Goal: Task Accomplishment & Management: Manage account settings

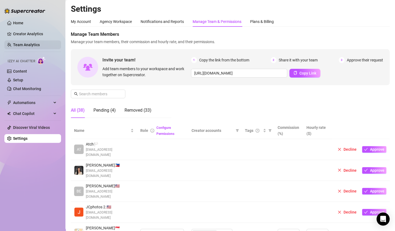
click at [23, 44] on link "Team Analytics" at bounding box center [26, 45] width 27 height 4
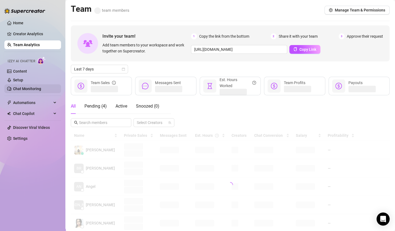
click at [30, 86] on link "Chat Monitoring" at bounding box center [27, 88] width 28 height 4
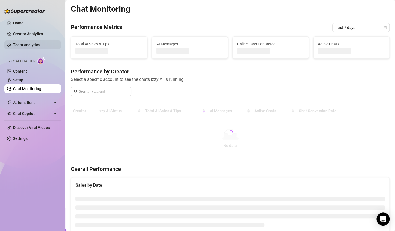
click at [35, 47] on link "Team Analytics" at bounding box center [26, 45] width 27 height 4
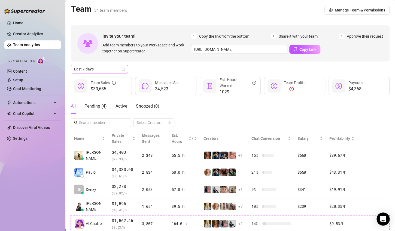
click at [124, 68] on icon "calendar" at bounding box center [123, 68] width 3 height 3
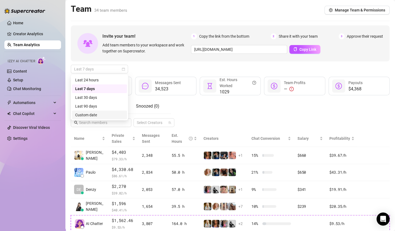
click at [93, 115] on div "Custom date" at bounding box center [99, 115] width 49 height 6
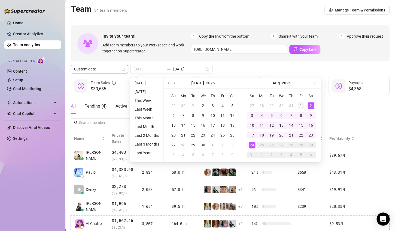
type input "[DATE]"
click at [298, 104] on div "1" at bounding box center [301, 105] width 7 height 7
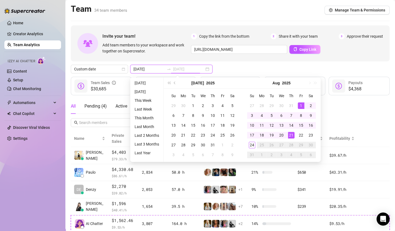
type input "[DATE]"
click at [250, 144] on div "24" at bounding box center [252, 144] width 7 height 7
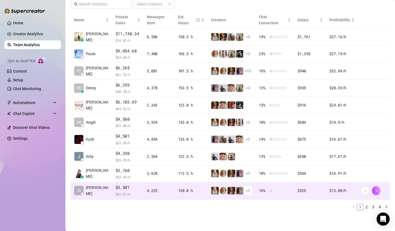
scroll to position [117, 0]
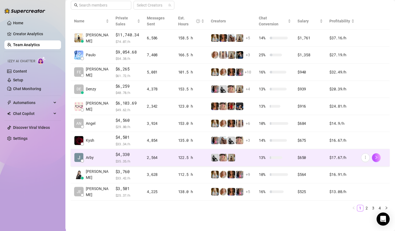
click at [125, 158] on span "$ 35.35 /h" at bounding box center [128, 160] width 25 height 5
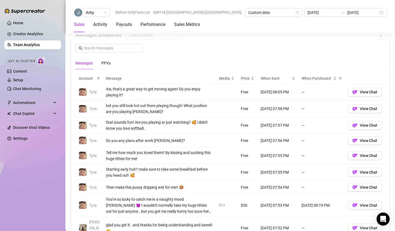
scroll to position [417, 0]
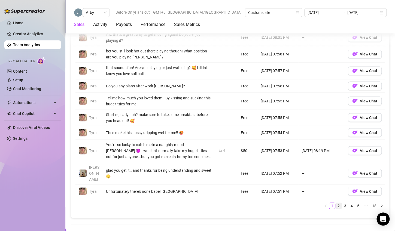
click at [336, 202] on link "2" at bounding box center [339, 205] width 6 height 6
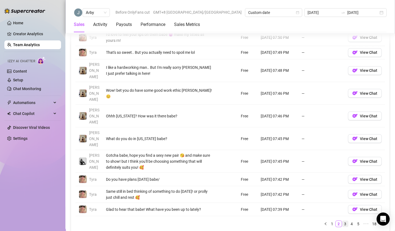
click at [343, 220] on link "3" at bounding box center [345, 223] width 6 height 6
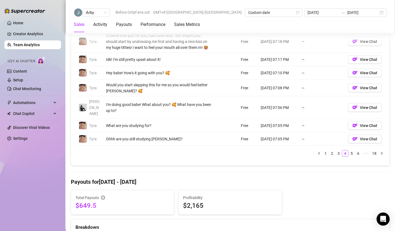
scroll to position [499, 0]
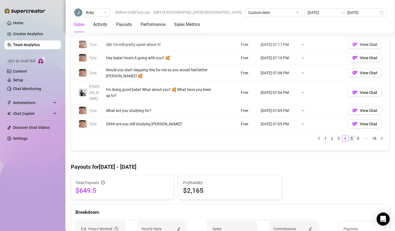
click at [349, 135] on link "5" at bounding box center [352, 138] width 6 height 6
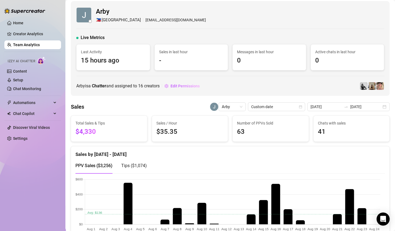
scroll to position [0, 0]
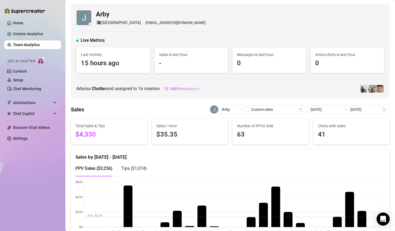
click at [31, 46] on link "Team Analytics" at bounding box center [26, 45] width 27 height 4
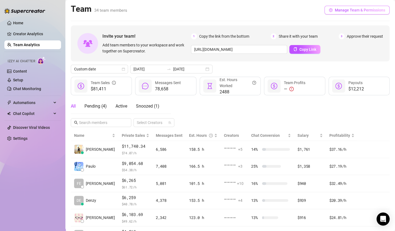
click at [350, 10] on span "Manage Team & Permissions" at bounding box center [360, 10] width 50 height 4
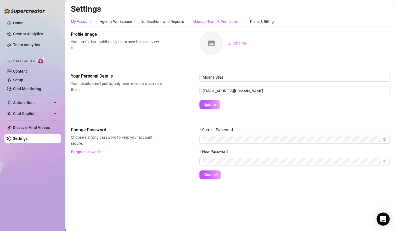
click at [225, 21] on div "Manage Team & Permissions" at bounding box center [217, 22] width 49 height 6
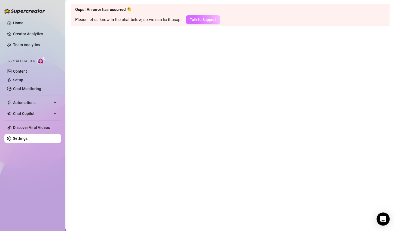
click at [199, 18] on span "Talk to Support" at bounding box center [203, 19] width 26 height 4
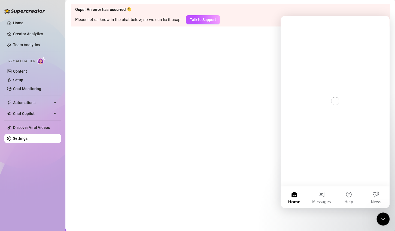
click at [198, 132] on main "Oops! An error has occurred 🫠 Please let us know in the chat below, so we can f…" at bounding box center [230, 115] width 330 height 231
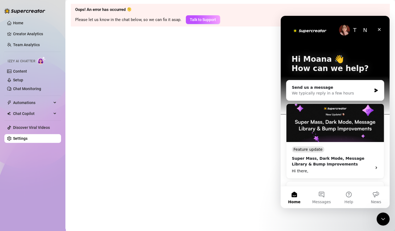
click at [378, 30] on icon "Close" at bounding box center [379, 29] width 4 height 4
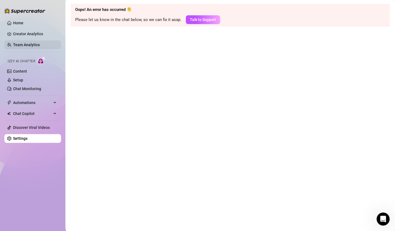
click at [22, 44] on link "Team Analytics" at bounding box center [26, 45] width 27 height 4
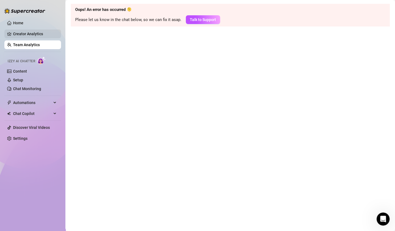
click at [33, 35] on link "Creator Analytics" at bounding box center [35, 33] width 44 height 9
click at [29, 34] on link "Creator Analytics" at bounding box center [35, 33] width 44 height 9
click at [32, 33] on link "Creator Analytics" at bounding box center [35, 33] width 44 height 9
click at [30, 37] on link "Creator Analytics" at bounding box center [35, 33] width 44 height 9
click at [32, 49] on ul "Home Creator Analytics Team Analytics Izzy AI Chatter Content Setup Chat Monito…" at bounding box center [32, 80] width 57 height 128
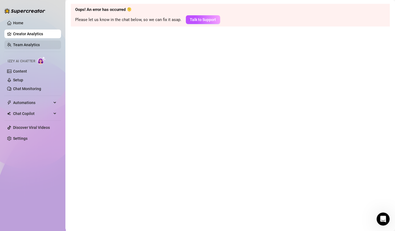
click at [32, 45] on link "Team Analytics" at bounding box center [26, 45] width 27 height 4
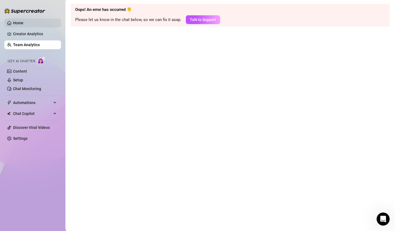
click at [23, 25] on link "Home" at bounding box center [18, 23] width 10 height 4
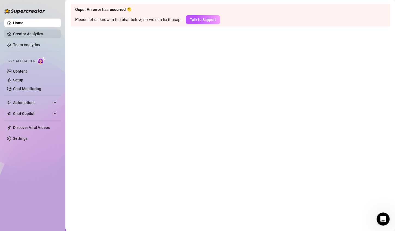
click at [31, 33] on link "Creator Analytics" at bounding box center [35, 33] width 44 height 9
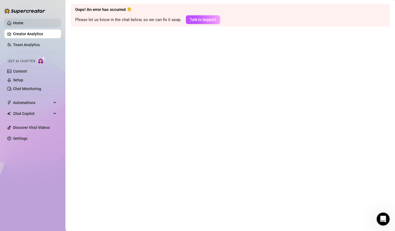
click at [23, 24] on link "Home" at bounding box center [18, 23] width 10 height 4
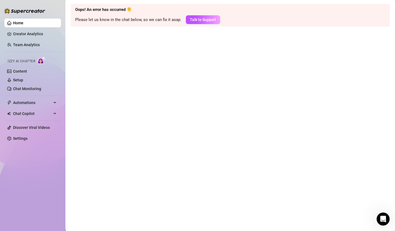
click at [29, 40] on ul "Home Creator Analytics Team Analytics Izzy AI Chatter Content Setup Chat Monito…" at bounding box center [32, 80] width 57 height 128
click at [29, 44] on link "Team Analytics" at bounding box center [26, 45] width 27 height 4
click at [31, 34] on link "Creator Analytics" at bounding box center [35, 33] width 44 height 9
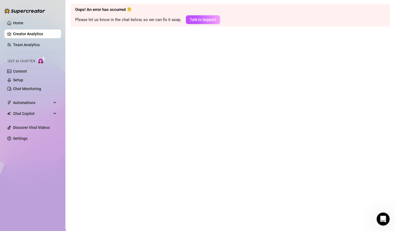
click at [220, 94] on main "Oops! An error has occurred 🫠 Please let us know in the chat below, so we can f…" at bounding box center [230, 115] width 330 height 231
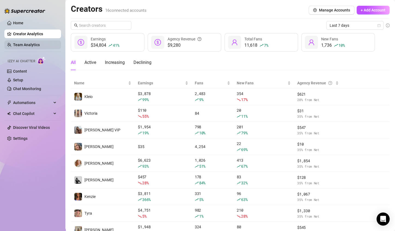
click at [35, 43] on link "Team Analytics" at bounding box center [26, 45] width 27 height 4
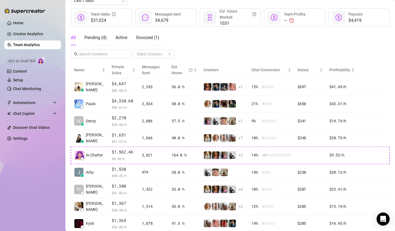
scroll to position [2, 0]
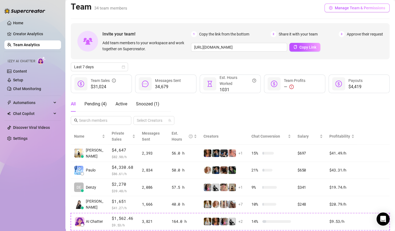
click at [367, 6] on span "Manage Team & Permissions" at bounding box center [360, 8] width 50 height 4
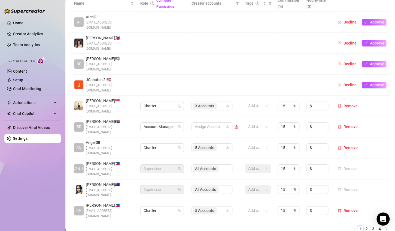
scroll to position [136, 0]
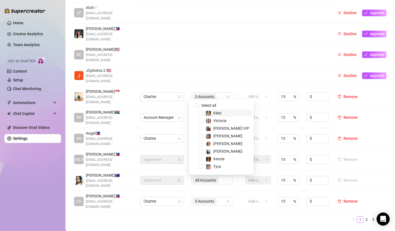
drag, startPoint x: 166, startPoint y: 85, endPoint x: 363, endPoint y: 171, distance: 215.1
click at [364, 216] on link "2" at bounding box center [367, 219] width 6 height 6
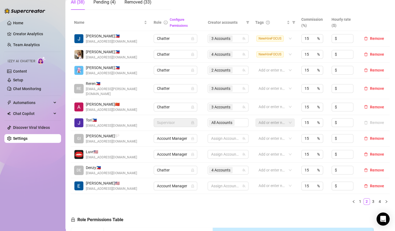
scroll to position [109, 0]
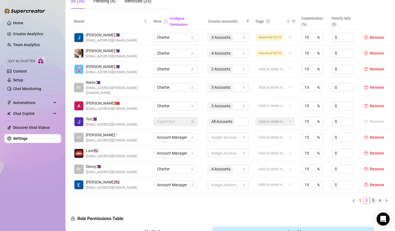
click at [370, 197] on link "3" at bounding box center [373, 200] width 6 height 6
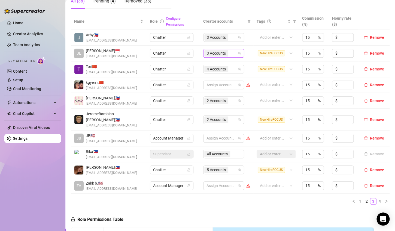
click at [229, 54] on input "search" at bounding box center [229, 53] width 1 height 7
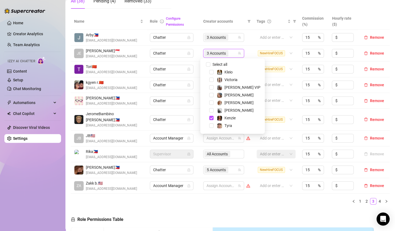
scroll to position [27, 0]
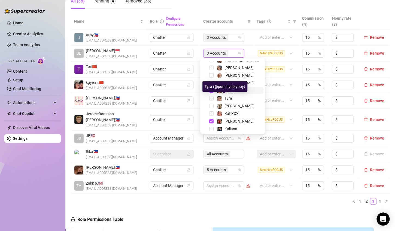
click at [229, 90] on span "Kenzie" at bounding box center [230, 90] width 11 height 4
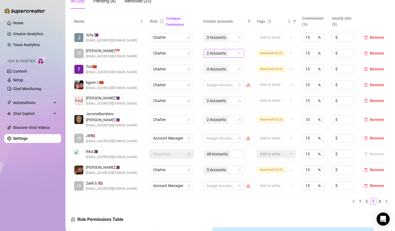
click at [229, 53] on input "search" at bounding box center [229, 53] width 1 height 7
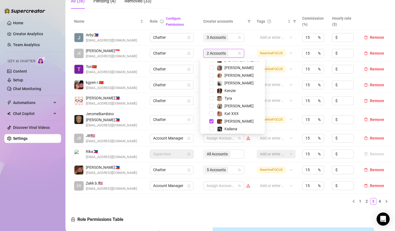
scroll to position [8, 0]
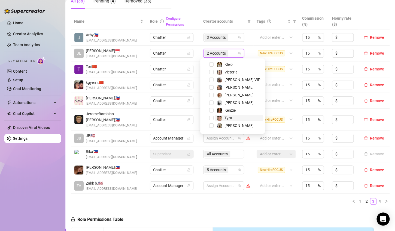
click at [236, 117] on span "Tyra" at bounding box center [239, 117] width 49 height 7
click at [235, 125] on span "[PERSON_NAME]" at bounding box center [239, 125] width 29 height 4
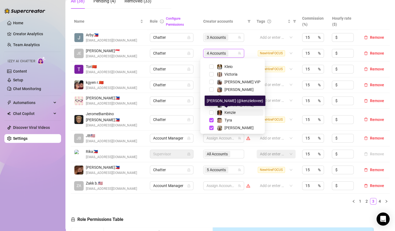
click at [235, 112] on span "Kenzie" at bounding box center [230, 112] width 11 height 4
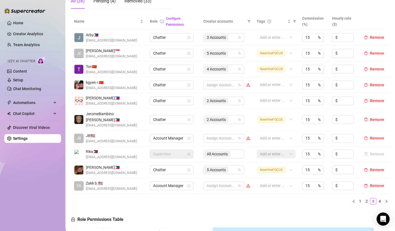
click at [182, 198] on ul "1 2 3 4" at bounding box center [230, 201] width 319 height 7
click at [231, 50] on div "5 Accounts" at bounding box center [220, 53] width 33 height 8
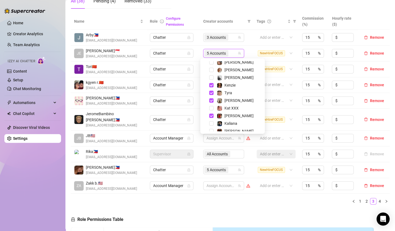
scroll to position [60, 0]
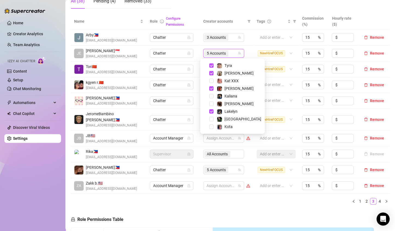
click at [263, 198] on div "Name Role Configure Permissions Creator accounts Tags Commission (%) Hourly rat…" at bounding box center [230, 110] width 319 height 195
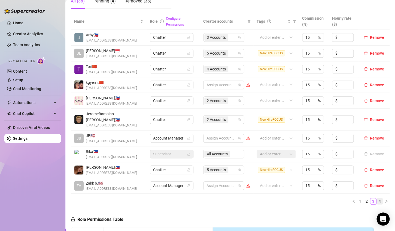
click at [377, 198] on link "4" at bounding box center [380, 201] width 6 height 6
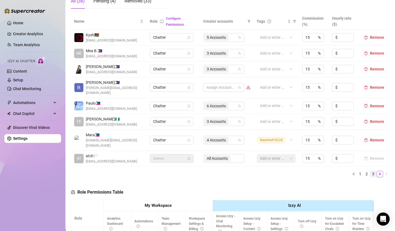
click at [371, 171] on link "3" at bounding box center [373, 174] width 6 height 6
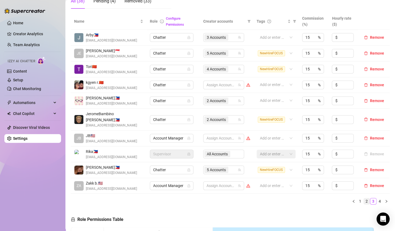
click at [364, 198] on link "2" at bounding box center [367, 201] width 6 height 6
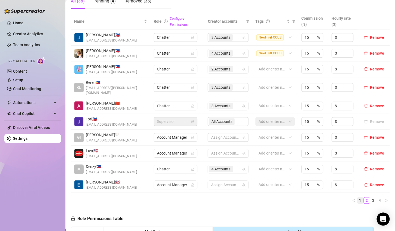
click at [357, 197] on link "1" at bounding box center [360, 200] width 6 height 6
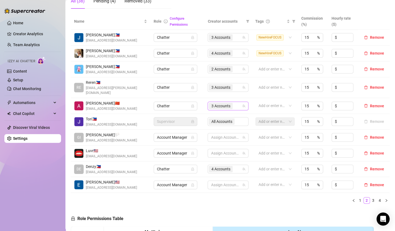
click at [235, 102] on div "3 Accounts" at bounding box center [225, 106] width 33 height 8
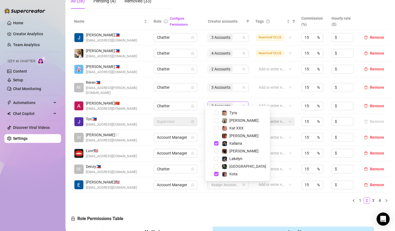
scroll to position [8, 0]
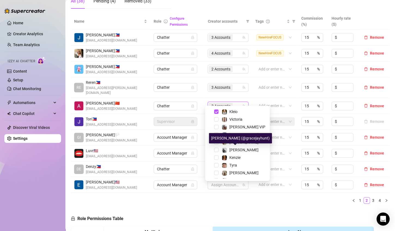
click at [238, 145] on div "Amy Pond" at bounding box center [238, 142] width 62 height 7
click at [238, 149] on span "[PERSON_NAME]" at bounding box center [243, 149] width 29 height 4
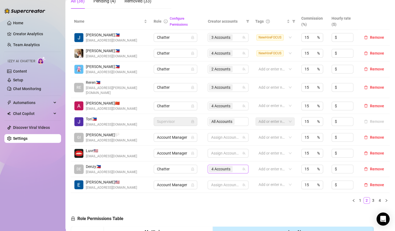
click at [232, 165] on div "4 Accounts" at bounding box center [225, 169] width 33 height 8
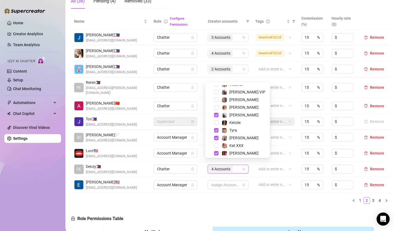
scroll to position [27, 0]
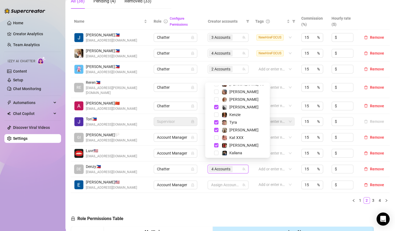
click at [231, 197] on ul "1 2 3 4" at bounding box center [230, 200] width 319 height 7
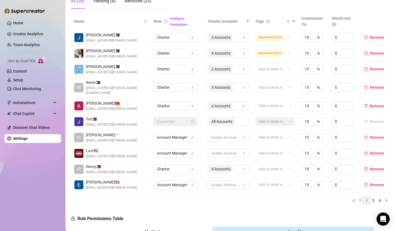
click at [357, 197] on link "1" at bounding box center [360, 200] width 6 height 6
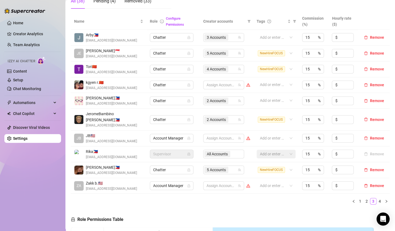
click at [112, 36] on span "Arby 🇵🇭" at bounding box center [111, 35] width 51 height 6
click at [78, 35] on img at bounding box center [78, 37] width 9 height 9
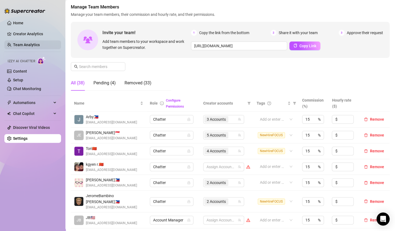
click at [36, 46] on link "Team Analytics" at bounding box center [26, 45] width 27 height 4
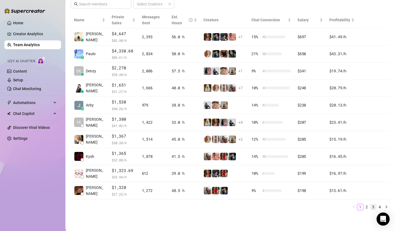
scroll to position [117, 0]
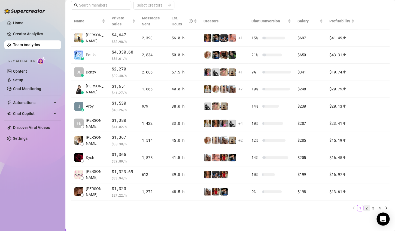
click at [364, 207] on link "2" at bounding box center [367, 208] width 6 height 6
